Goal: Transaction & Acquisition: Purchase product/service

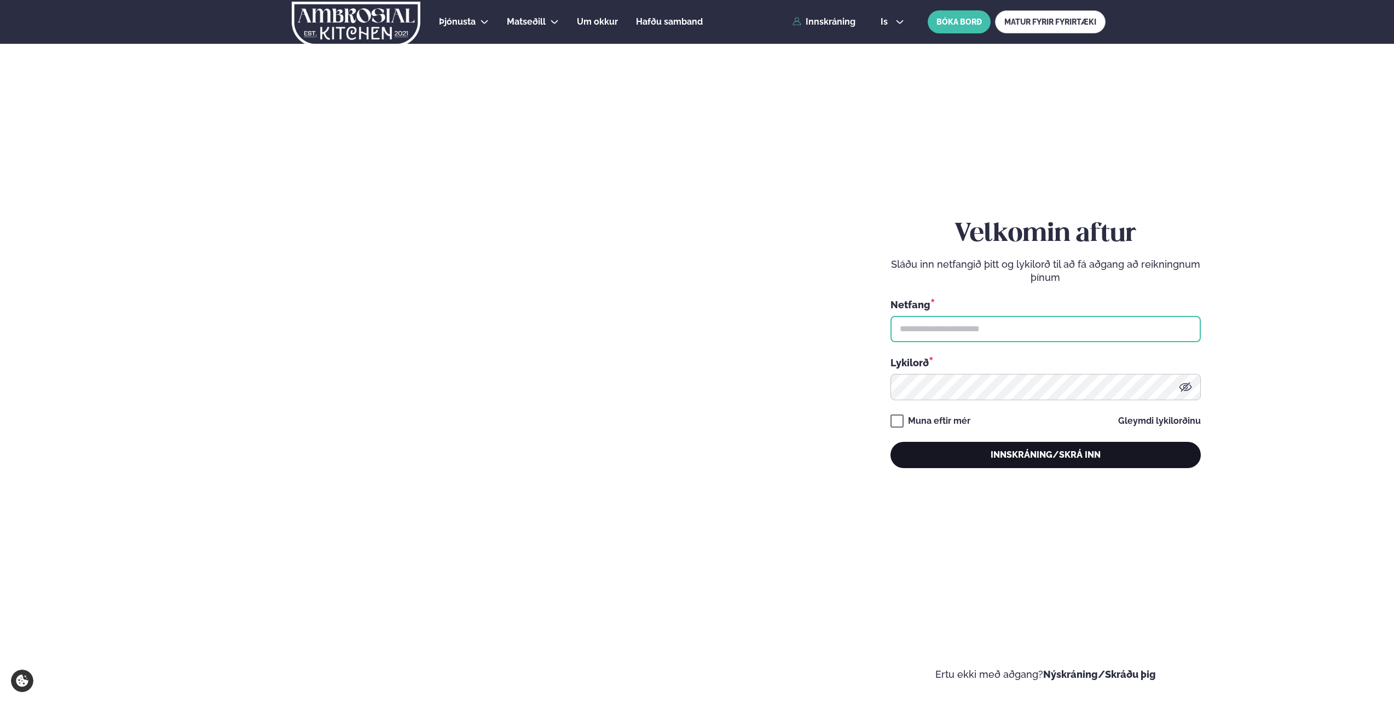
type input "**********"
click at [693, 352] on button "Innskráning/Skrá inn" at bounding box center [1046, 455] width 310 height 26
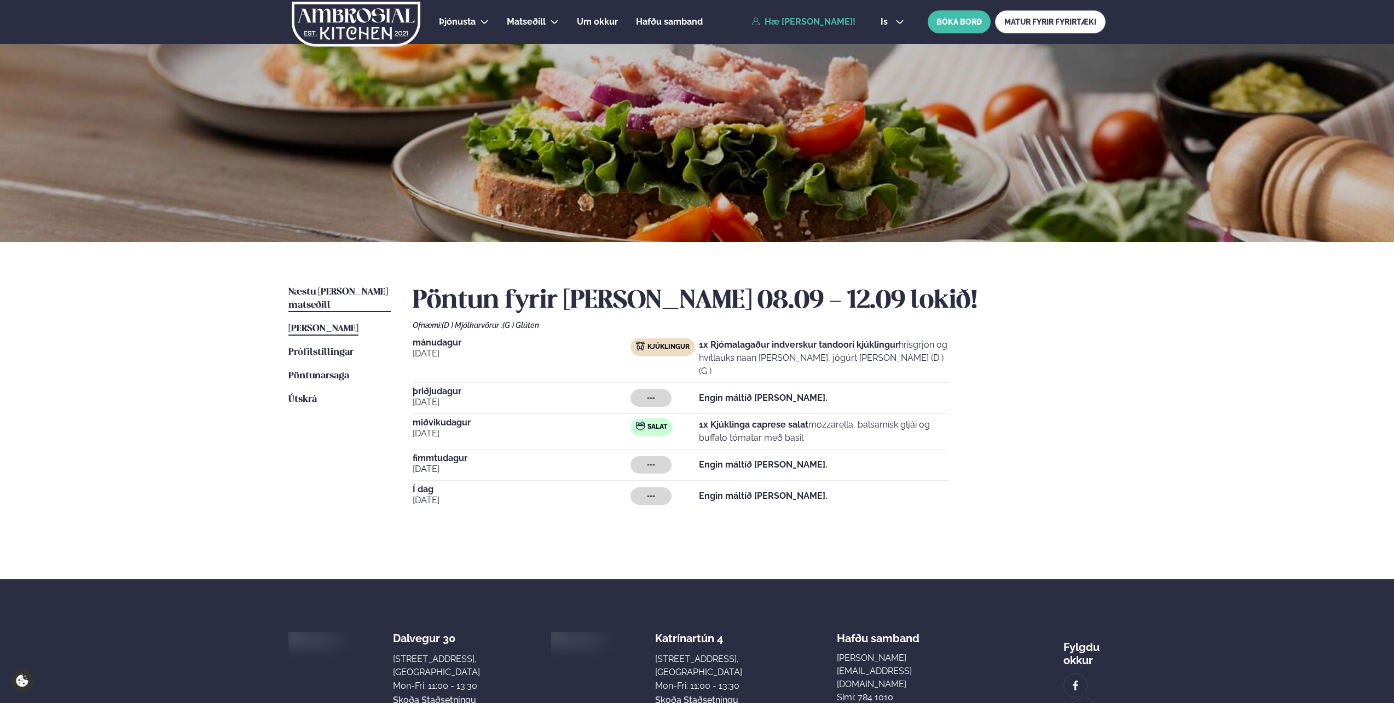
click at [335, 291] on span "Næstu [PERSON_NAME] matseðill" at bounding box center [339, 298] width 100 height 22
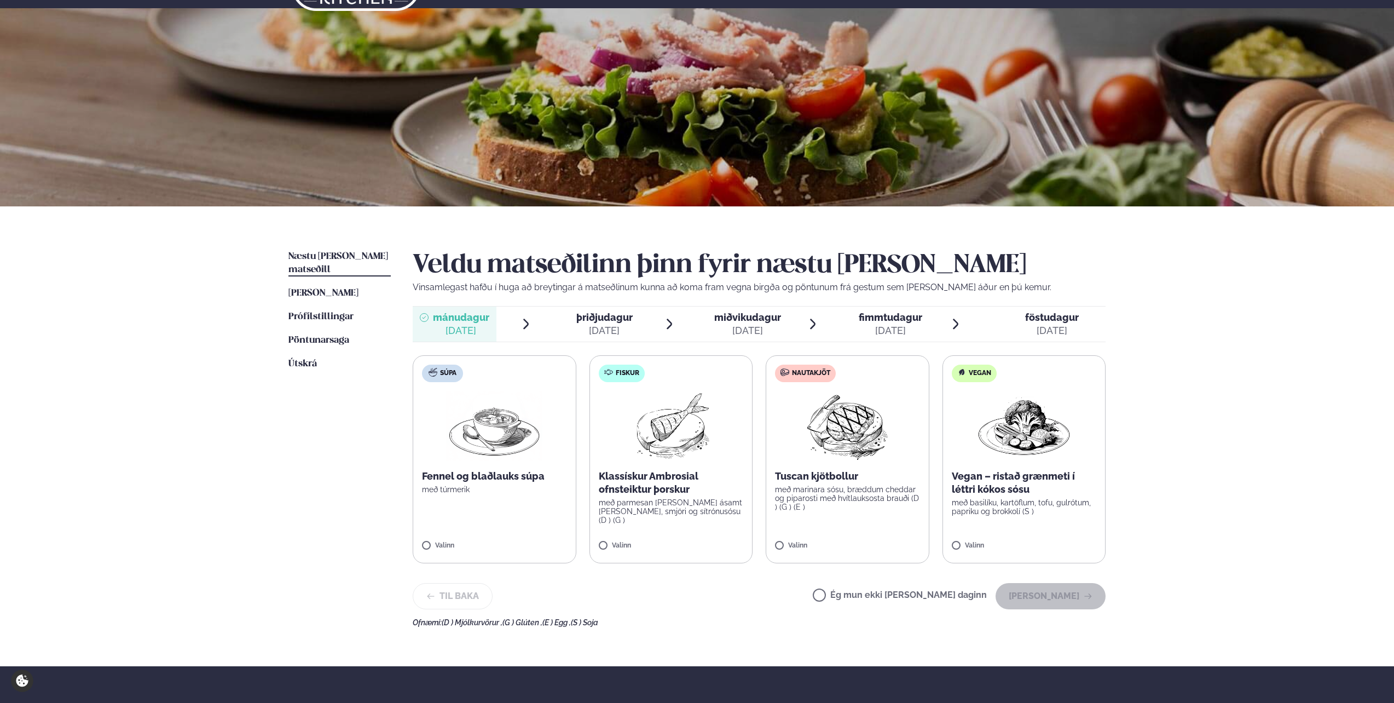
scroll to position [55, 0]
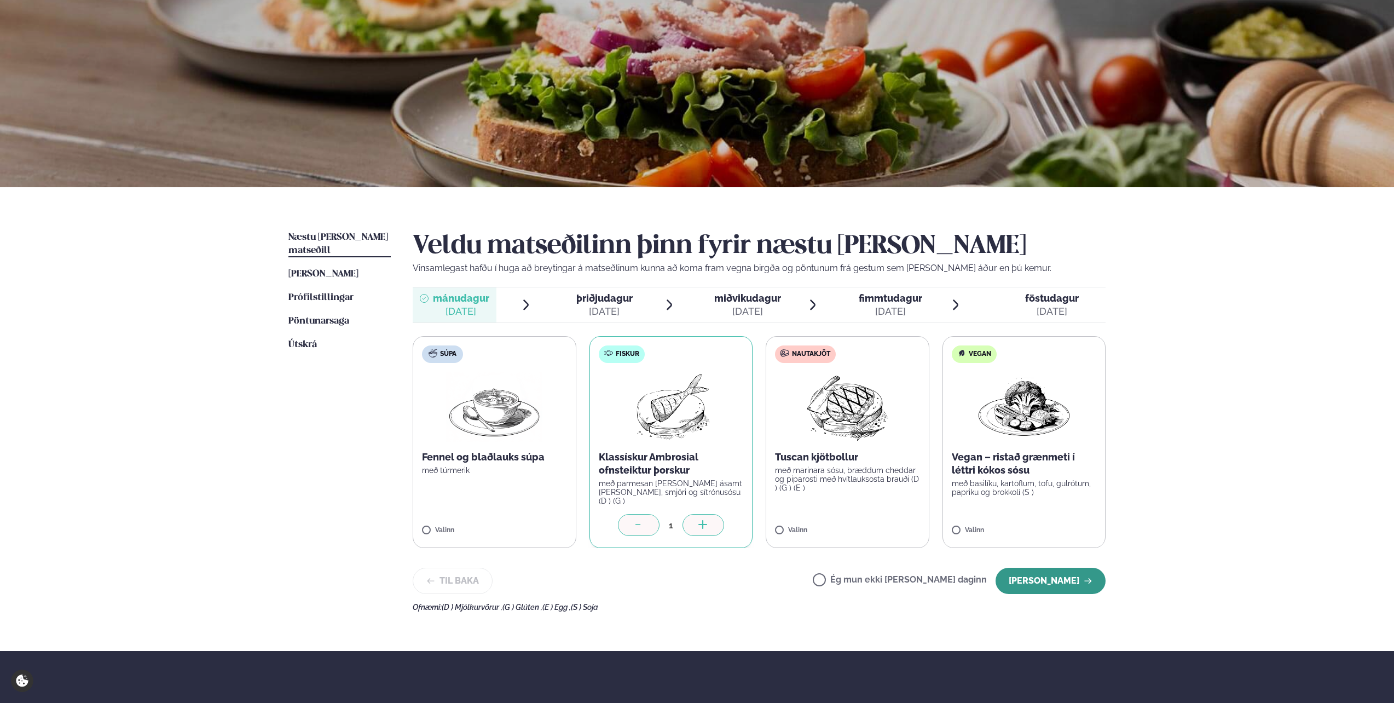
click at [693, 352] on button "[PERSON_NAME]" at bounding box center [1051, 581] width 110 height 26
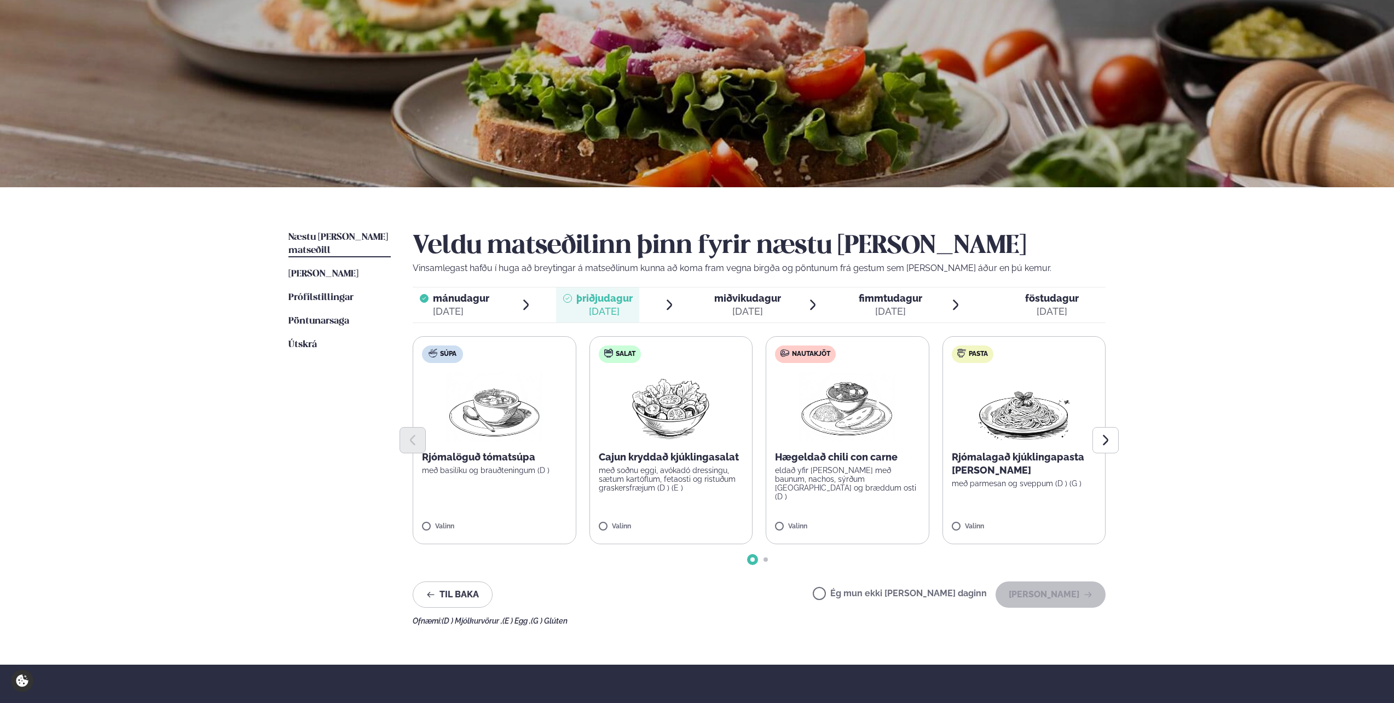
click at [693, 290] on span "miðvikudagur mið. [DATE]" at bounding box center [741, 304] width 84 height 35
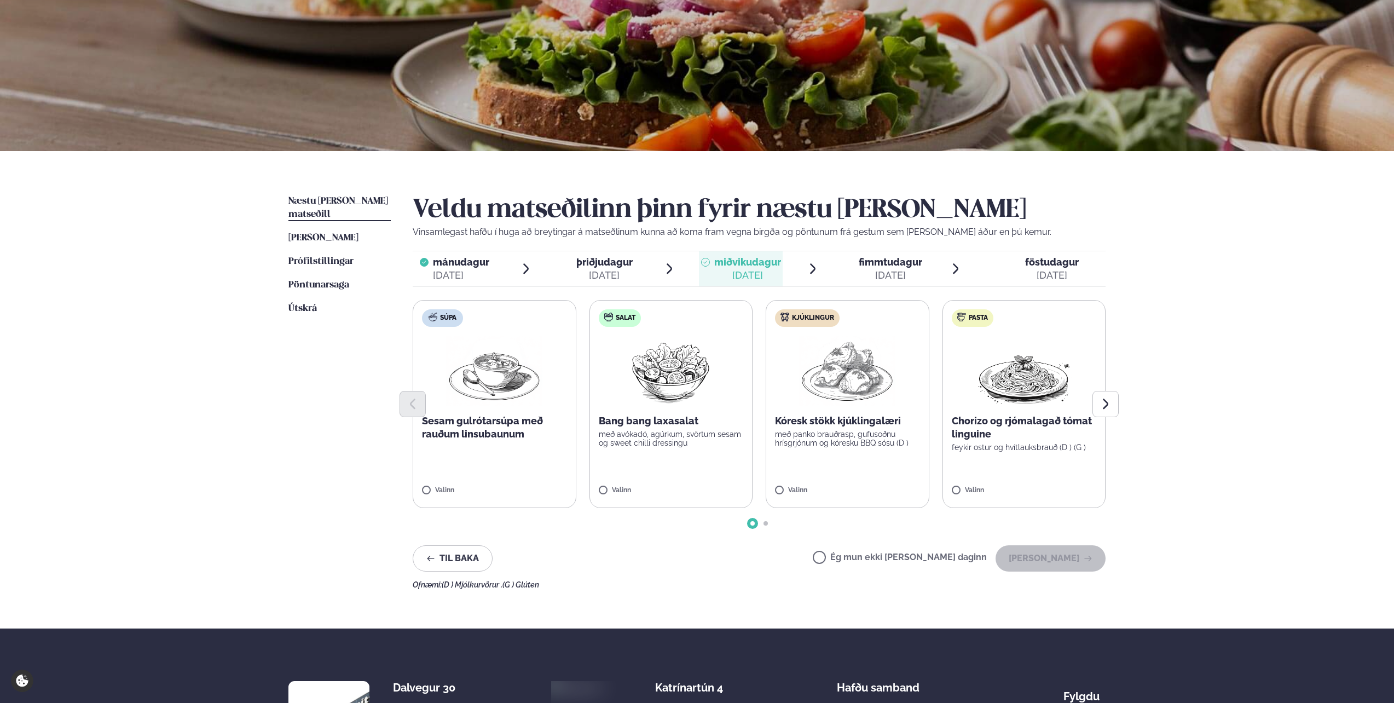
scroll to position [164, 0]
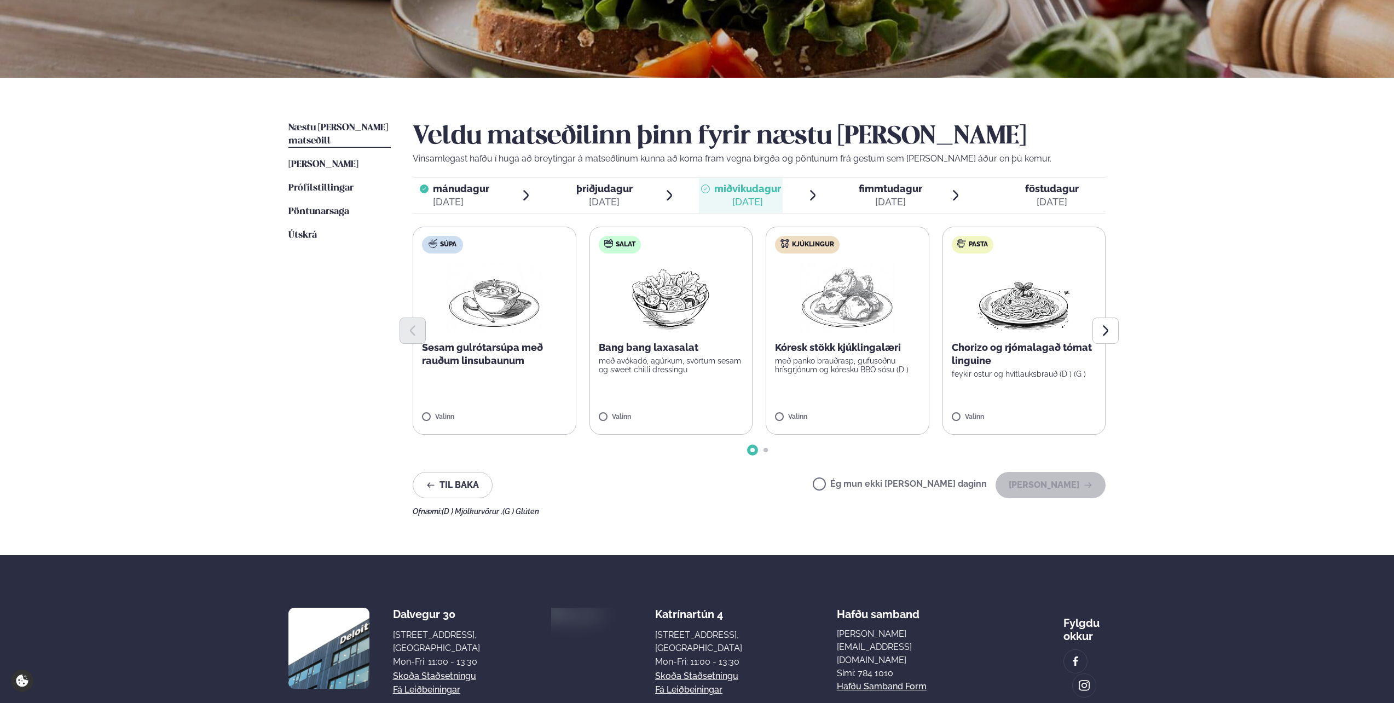
click at [693, 352] on p "með panko brauðrasp, gufusoðnu hrísgrjónum og kóresku BBQ sósu (D )" at bounding box center [847, 365] width 145 height 18
click at [693, 352] on button "[PERSON_NAME]" at bounding box center [1051, 485] width 110 height 26
